Goal: Transaction & Acquisition: Purchase product/service

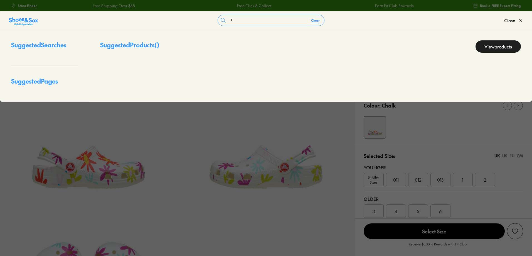
select select "*"
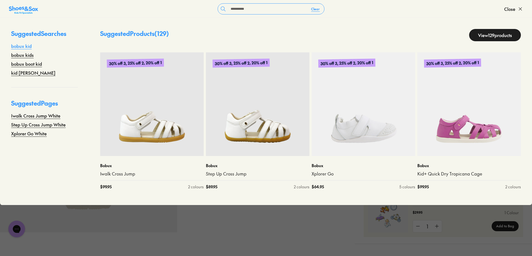
type input "*********"
click at [26, 47] on link "bobux kid" at bounding box center [21, 46] width 21 height 7
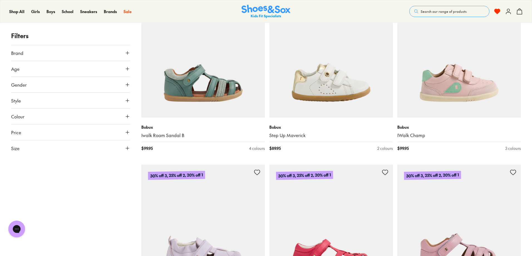
scroll to position [667, 0]
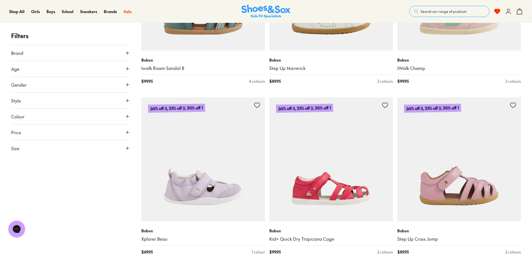
click at [129, 151] on icon at bounding box center [128, 148] width 6 height 6
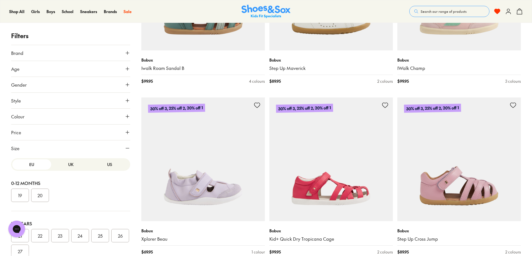
click at [99, 167] on button "US" at bounding box center [109, 164] width 39 height 10
click at [67, 166] on button "UK" at bounding box center [70, 164] width 39 height 10
click at [26, 159] on button "EU" at bounding box center [31, 164] width 39 height 10
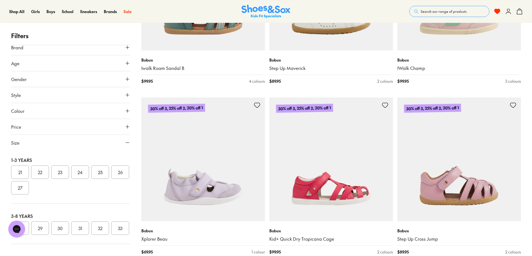
scroll to position [7, 0]
click at [21, 220] on button "28" at bounding box center [20, 226] width 18 height 13
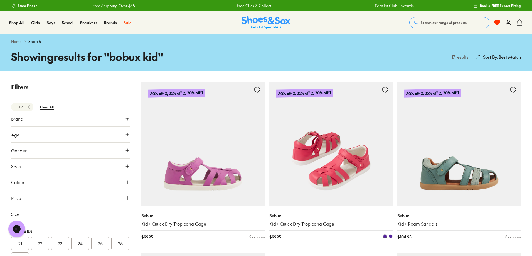
scroll to position [28, 0]
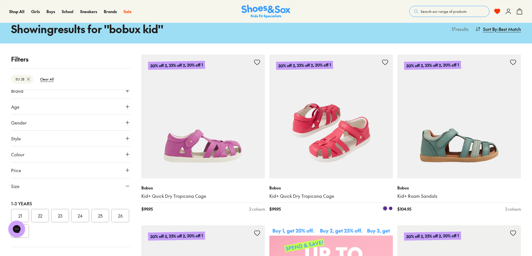
click at [348, 115] on img at bounding box center [331, 117] width 124 height 124
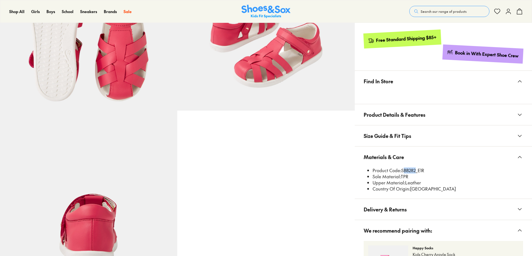
select select "*"
drag, startPoint x: 403, startPoint y: 171, endPoint x: 416, endPoint y: 172, distance: 12.8
click at [416, 172] on li "Product Code: SBB282_E1R" at bounding box center [447, 170] width 151 height 6
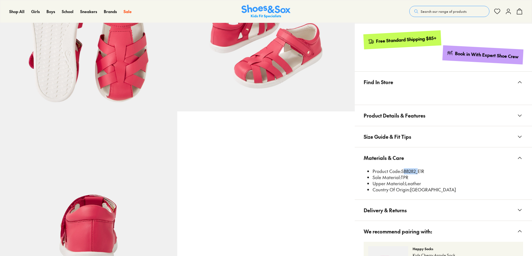
copy li "SBB282"
